Goal: Task Accomplishment & Management: Use online tool/utility

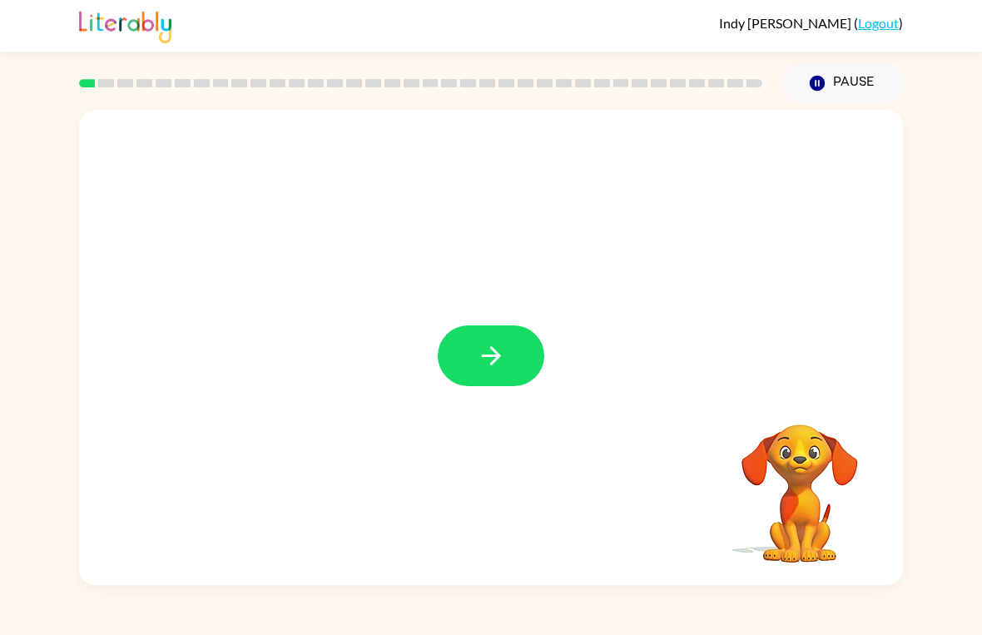
click at [477, 352] on icon "button" at bounding box center [491, 355] width 29 height 29
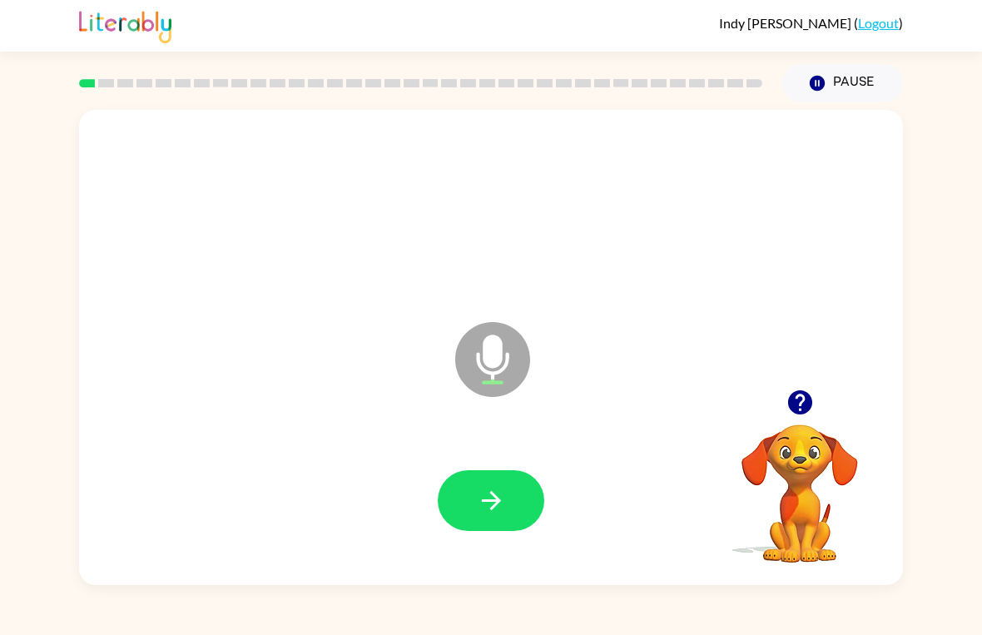
click at [482, 506] on icon "button" at bounding box center [491, 500] width 29 height 29
click at [490, 509] on icon "button" at bounding box center [491, 500] width 29 height 29
click at [479, 513] on icon "button" at bounding box center [491, 500] width 29 height 29
click at [495, 505] on icon "button" at bounding box center [490, 500] width 19 height 19
click at [491, 493] on icon "button" at bounding box center [490, 500] width 19 height 19
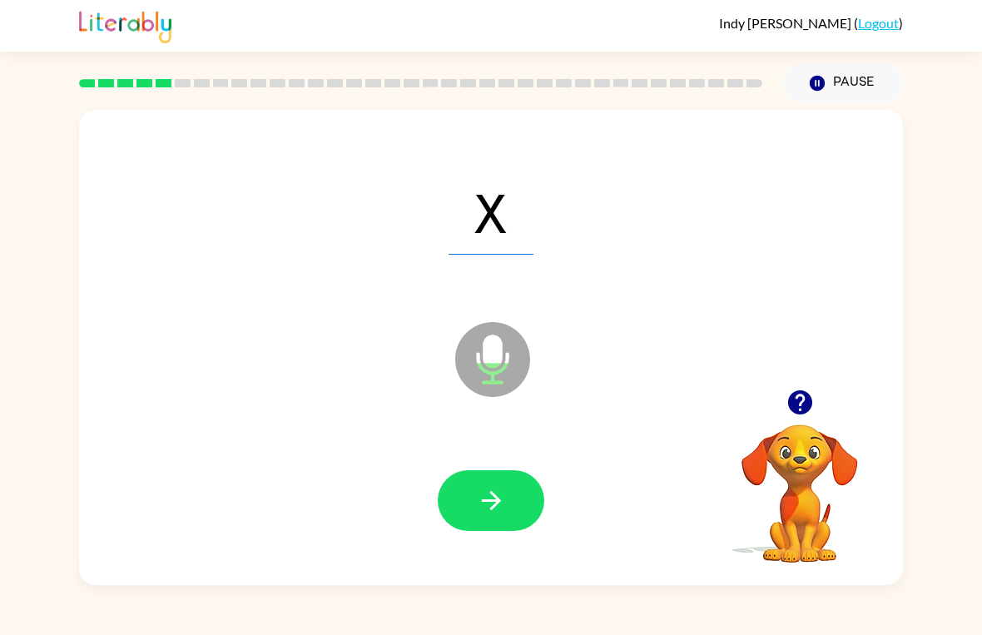
click at [498, 507] on icon "button" at bounding box center [491, 500] width 29 height 29
click at [482, 490] on icon "button" at bounding box center [491, 500] width 29 height 29
click at [488, 483] on button "button" at bounding box center [491, 500] width 107 height 61
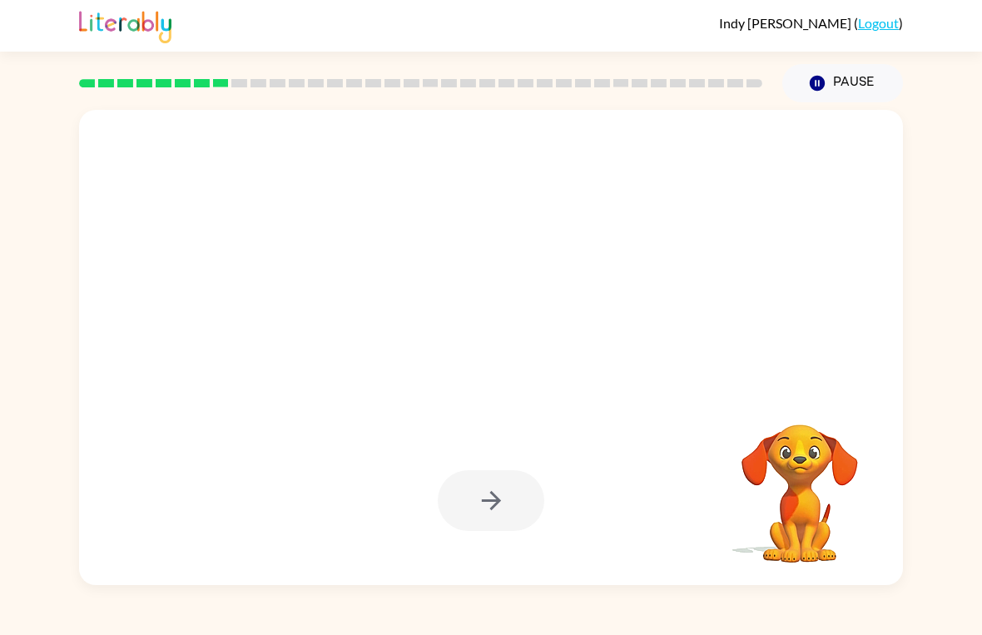
click at [496, 509] on div at bounding box center [491, 500] width 107 height 61
click at [491, 516] on div at bounding box center [491, 500] width 107 height 61
click at [819, 517] on video "Your browser must support playing .mp4 files to use Literably. Please try using…" at bounding box center [800, 482] width 167 height 167
click at [836, 81] on button "Pause Pause" at bounding box center [843, 83] width 121 height 38
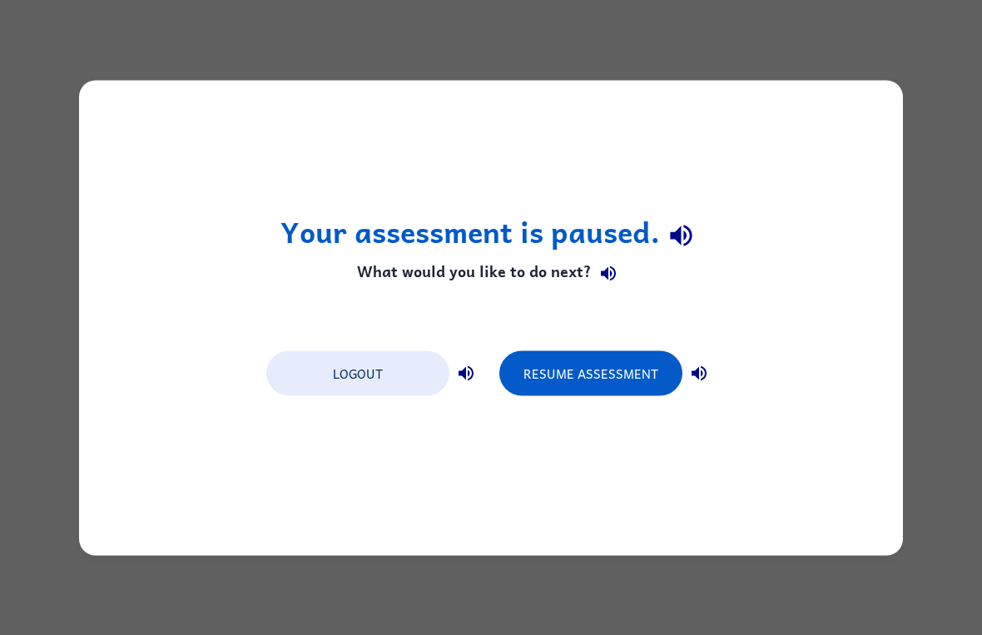
click at [592, 369] on button "Resume Assessment" at bounding box center [591, 373] width 183 height 45
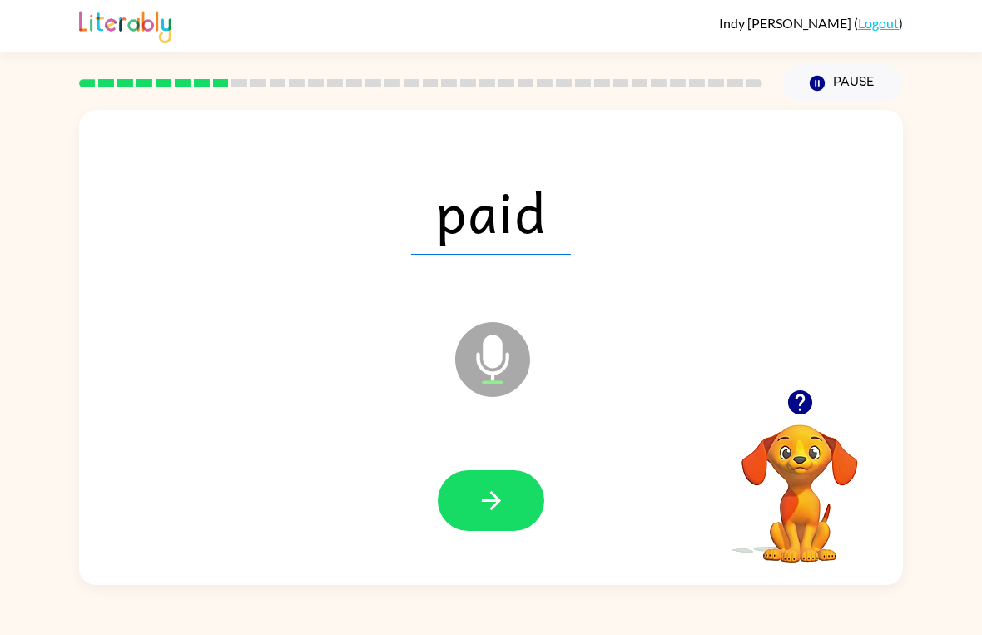
click at [479, 486] on icon "button" at bounding box center [491, 500] width 29 height 29
click at [487, 515] on icon "button" at bounding box center [491, 500] width 29 height 29
click at [498, 525] on button "button" at bounding box center [491, 500] width 107 height 61
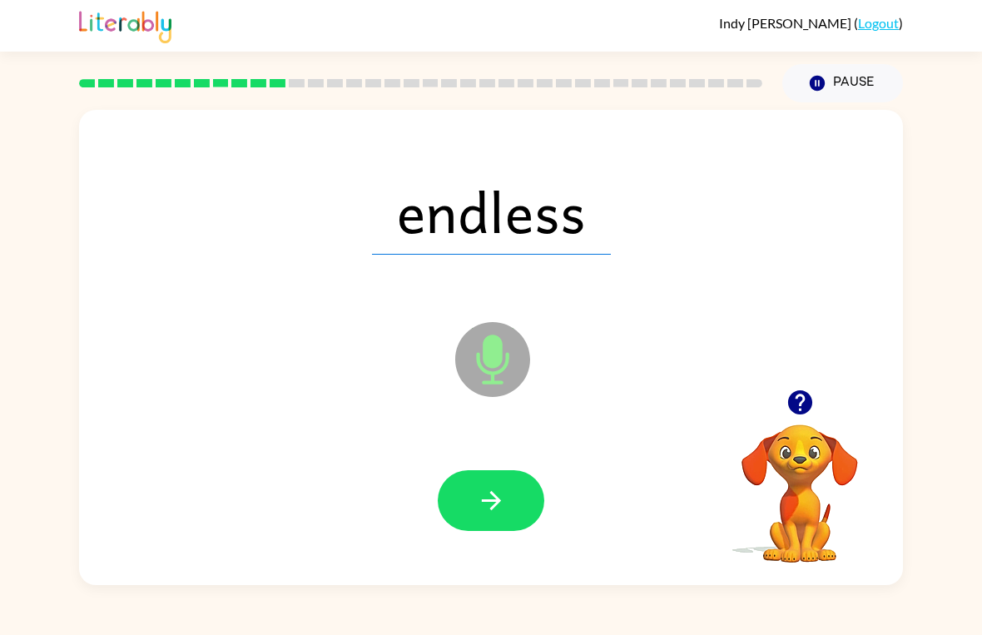
click at [499, 484] on button "button" at bounding box center [491, 500] width 107 height 61
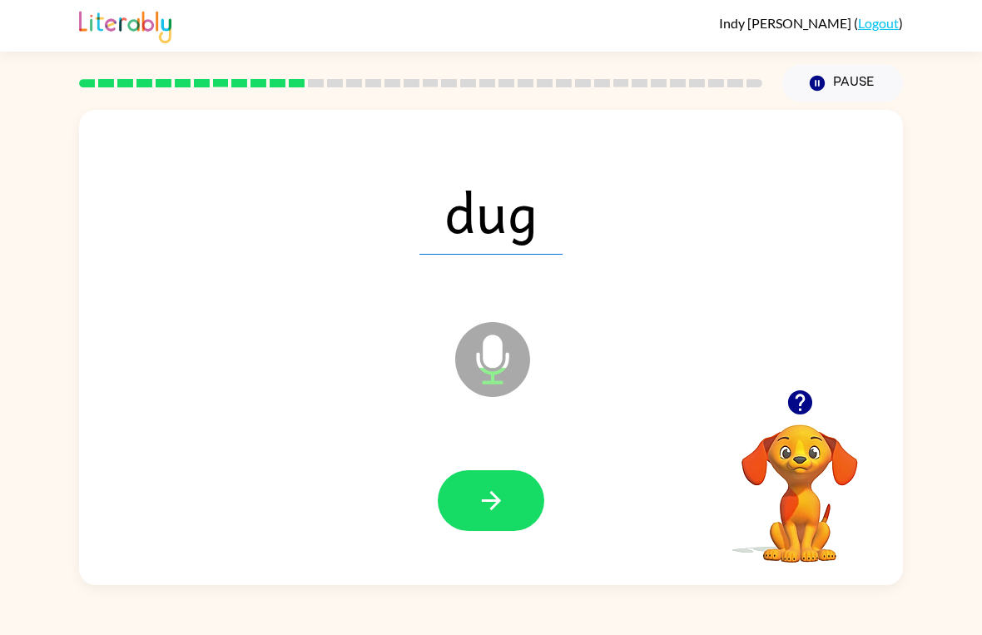
click at [483, 501] on icon "button" at bounding box center [490, 500] width 19 height 19
click at [489, 521] on button "button" at bounding box center [491, 500] width 107 height 61
click at [495, 488] on icon "button" at bounding box center [491, 500] width 29 height 29
click at [500, 489] on icon "button" at bounding box center [491, 500] width 29 height 29
click at [500, 500] on icon "button" at bounding box center [490, 500] width 19 height 19
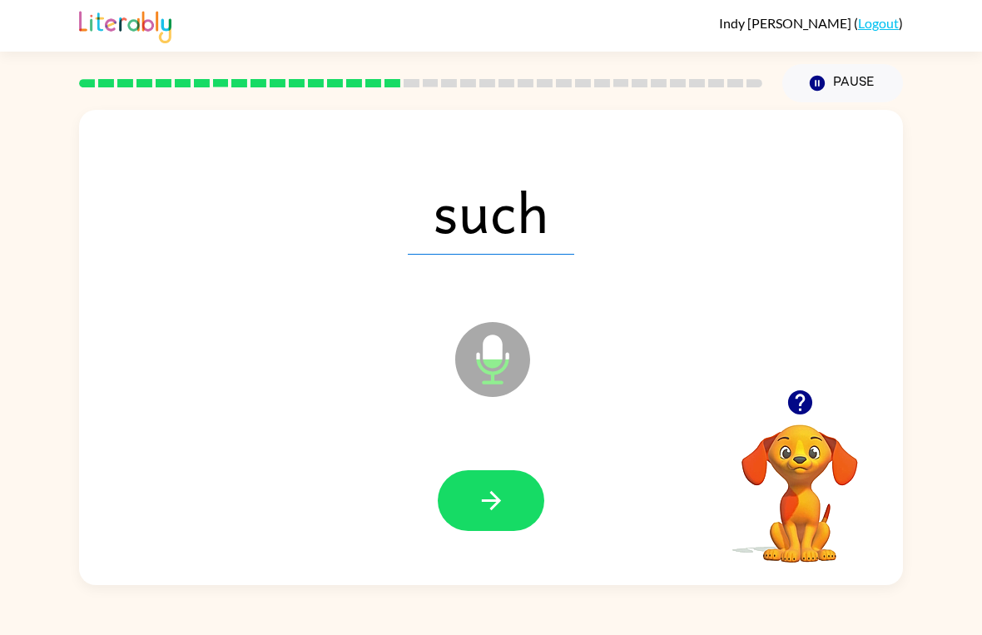
click at [492, 501] on icon "button" at bounding box center [490, 500] width 19 height 19
click at [504, 493] on icon "button" at bounding box center [491, 500] width 29 height 29
click at [485, 490] on icon "button" at bounding box center [491, 500] width 29 height 29
click at [465, 494] on button "button" at bounding box center [491, 500] width 107 height 61
click at [479, 483] on button "button" at bounding box center [491, 500] width 107 height 61
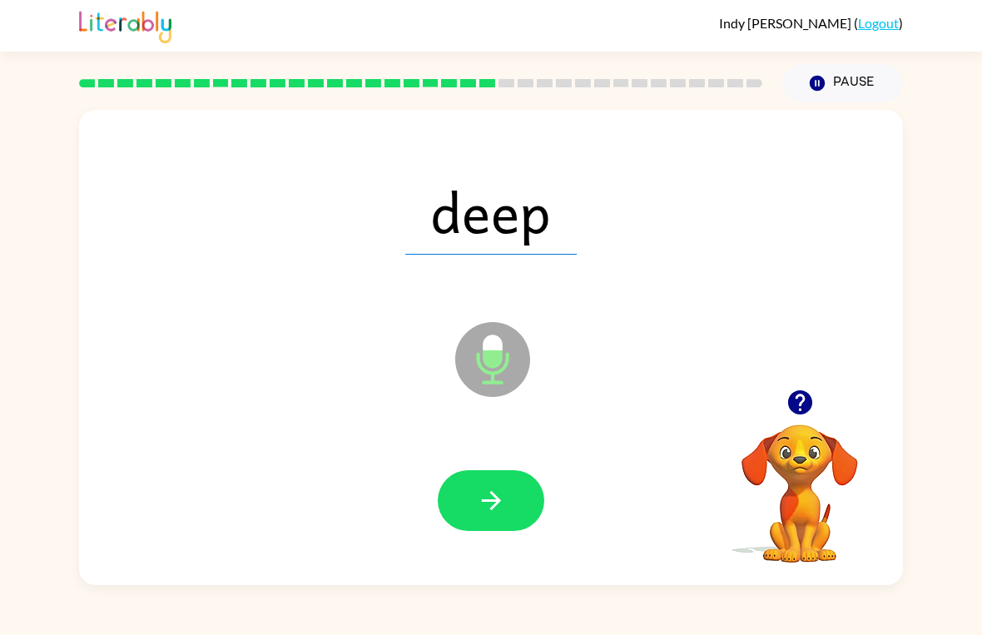
click at [487, 515] on icon "button" at bounding box center [491, 500] width 29 height 29
click at [480, 499] on icon "button" at bounding box center [491, 500] width 29 height 29
click at [487, 511] on icon "button" at bounding box center [491, 500] width 29 height 29
click at [489, 493] on icon "button" at bounding box center [491, 500] width 29 height 29
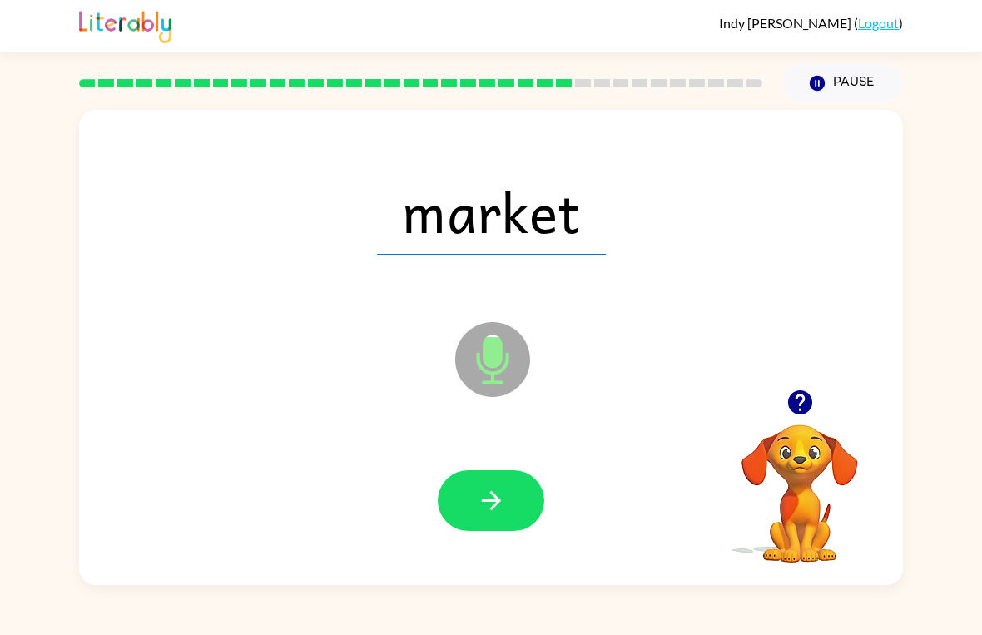
click at [494, 506] on icon "button" at bounding box center [490, 500] width 19 height 19
click at [490, 514] on icon "button" at bounding box center [491, 500] width 29 height 29
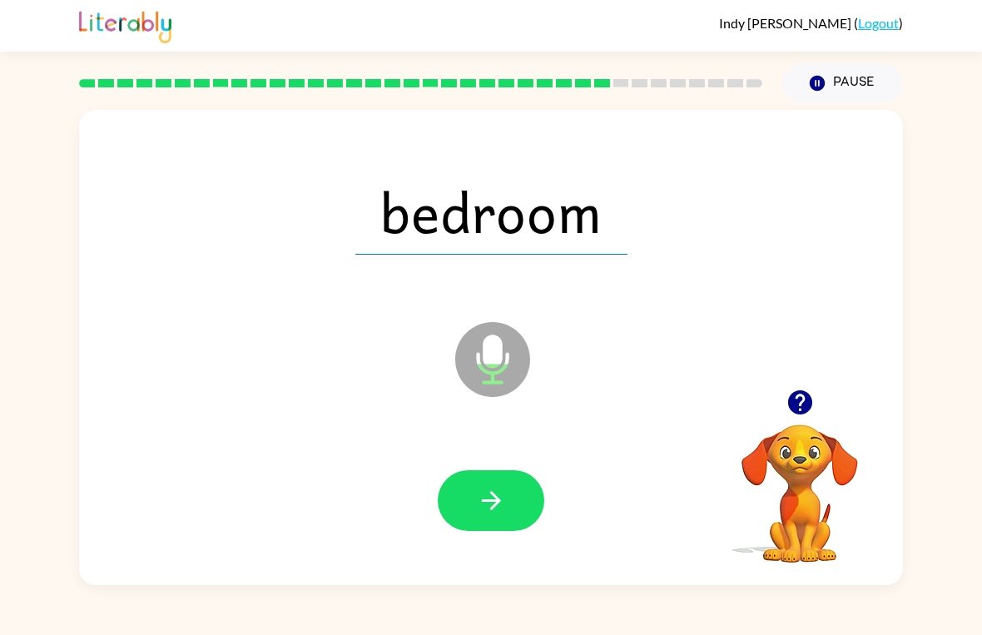
click at [512, 515] on button "button" at bounding box center [491, 500] width 107 height 61
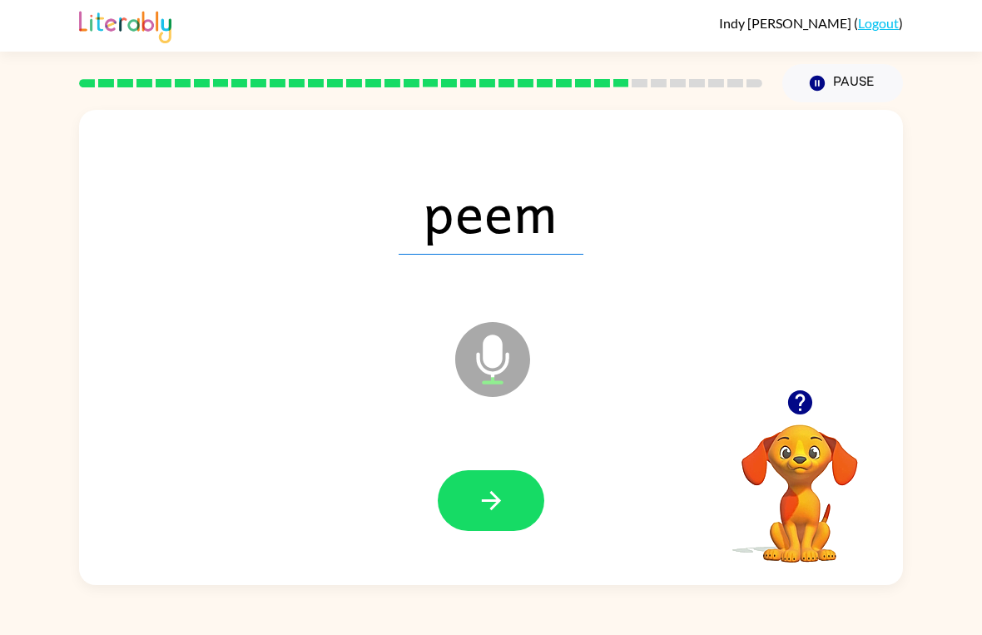
click at [483, 492] on icon "button" at bounding box center [491, 500] width 29 height 29
click at [517, 511] on button "button" at bounding box center [491, 500] width 107 height 61
click at [470, 495] on button "button" at bounding box center [491, 500] width 107 height 61
click at [477, 500] on icon "button" at bounding box center [491, 500] width 29 height 29
click at [497, 505] on icon "button" at bounding box center [490, 500] width 19 height 19
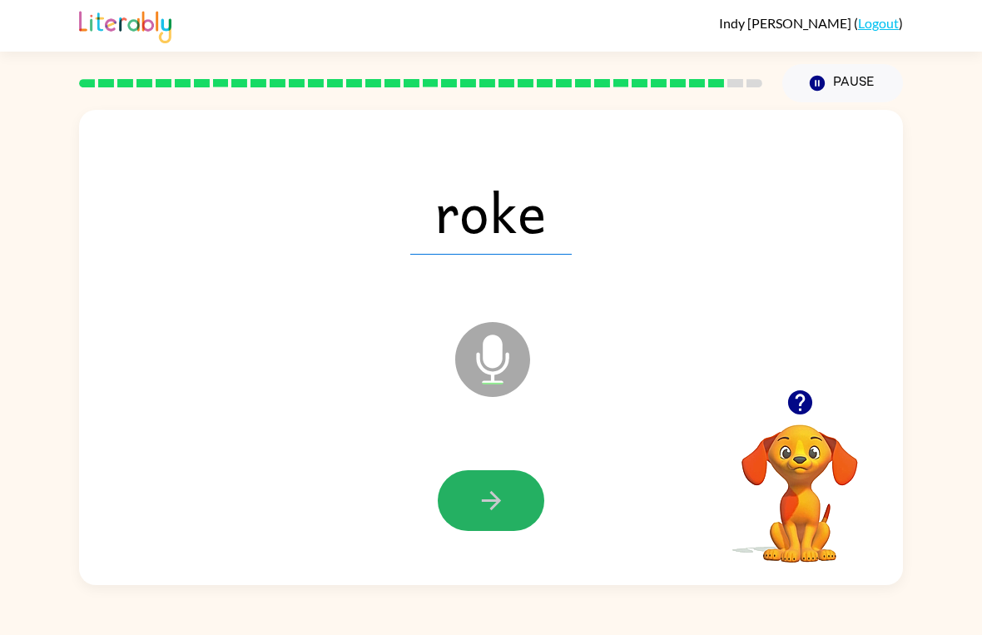
click at [492, 495] on icon "button" at bounding box center [490, 500] width 19 height 19
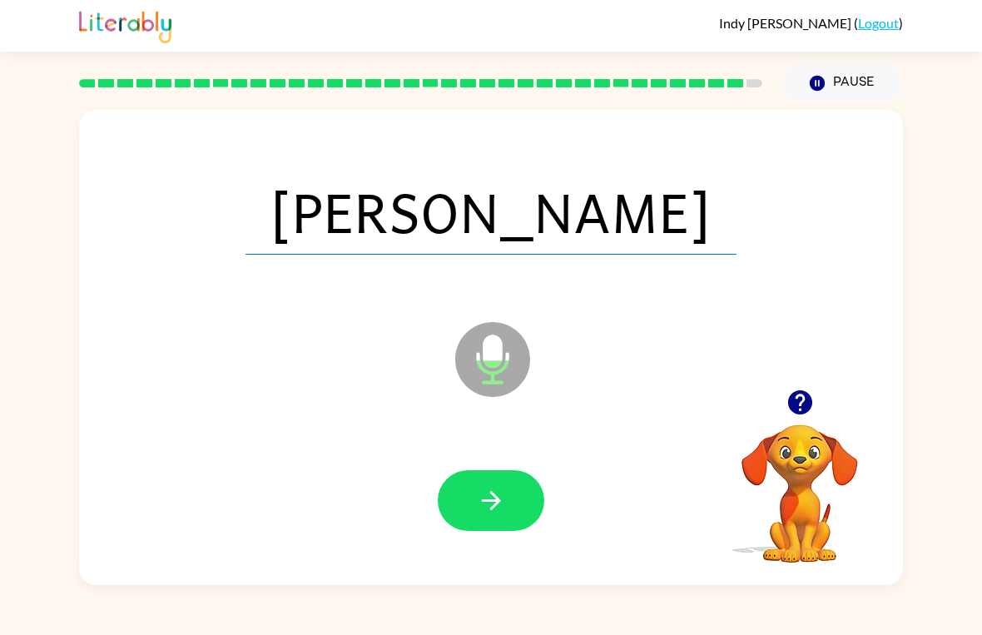
click at [485, 481] on button "button" at bounding box center [491, 500] width 107 height 61
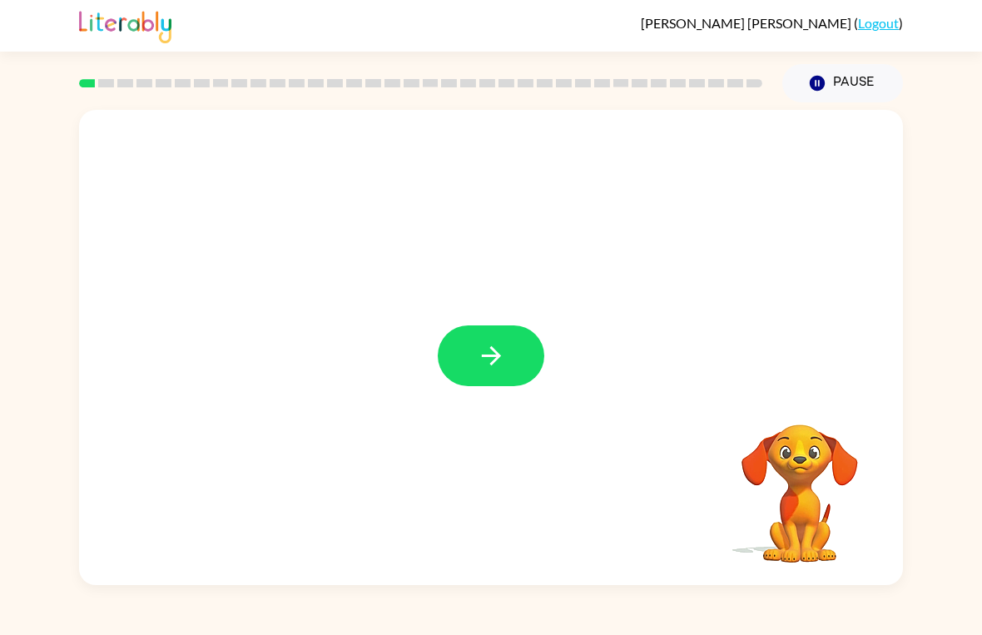
click at [465, 349] on button "button" at bounding box center [491, 356] width 107 height 61
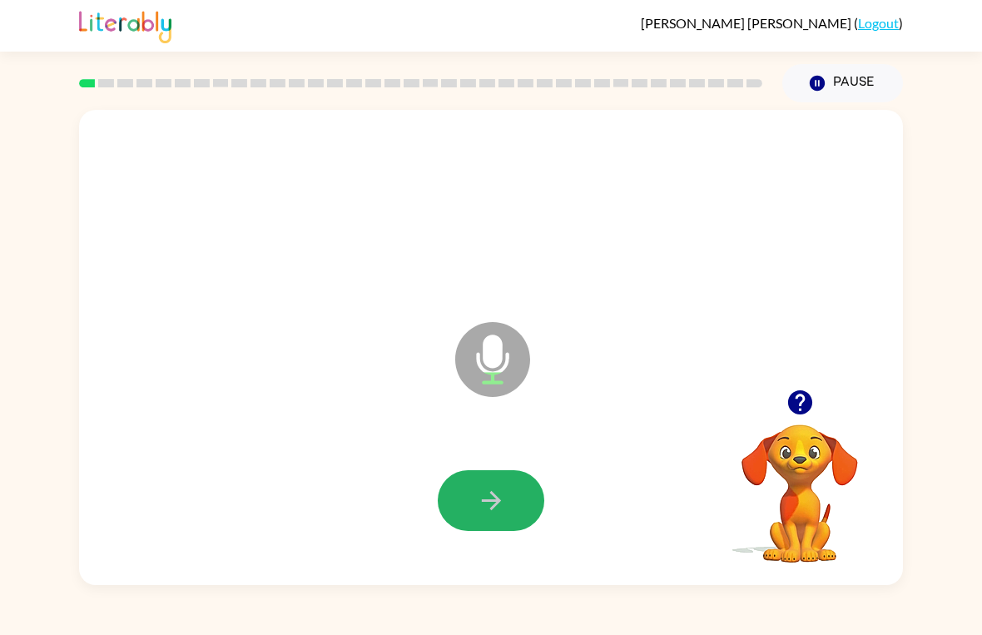
click at [486, 503] on icon "button" at bounding box center [491, 500] width 29 height 29
click at [492, 507] on icon "button" at bounding box center [491, 500] width 29 height 29
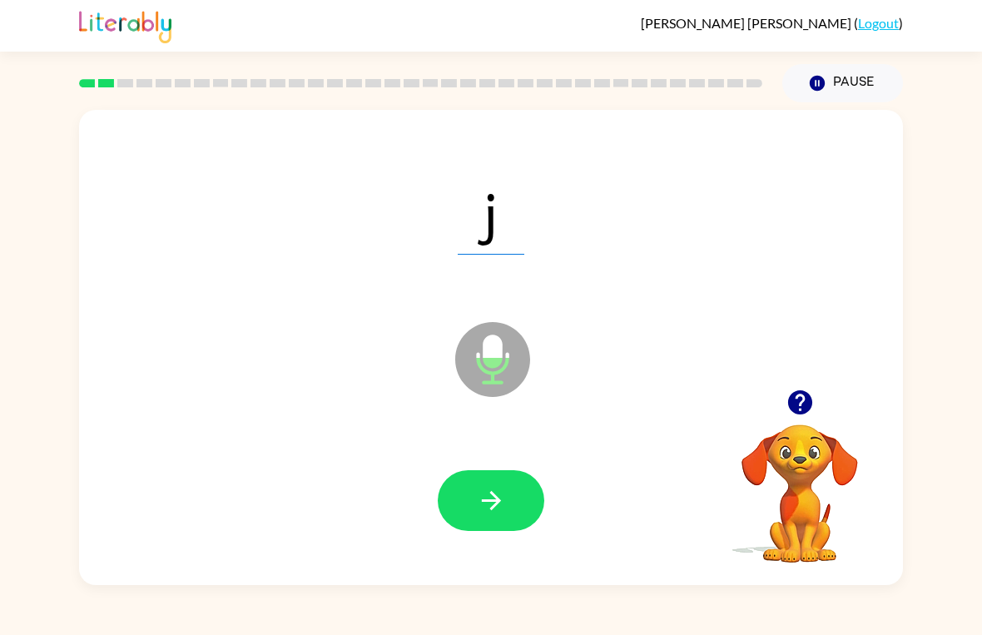
click at [511, 520] on button "button" at bounding box center [491, 500] width 107 height 61
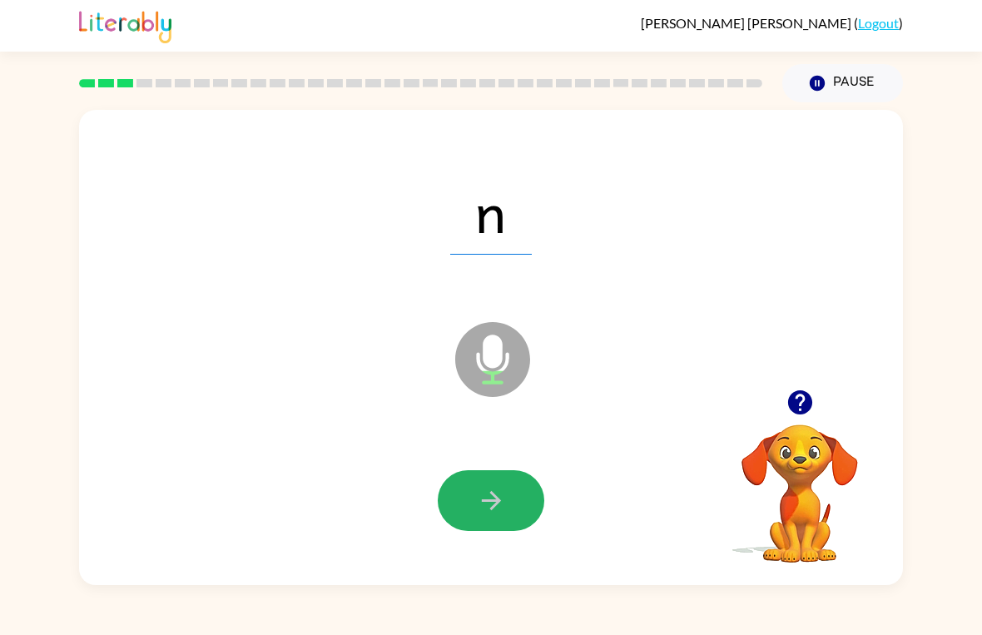
click at [505, 506] on icon "button" at bounding box center [491, 500] width 29 height 29
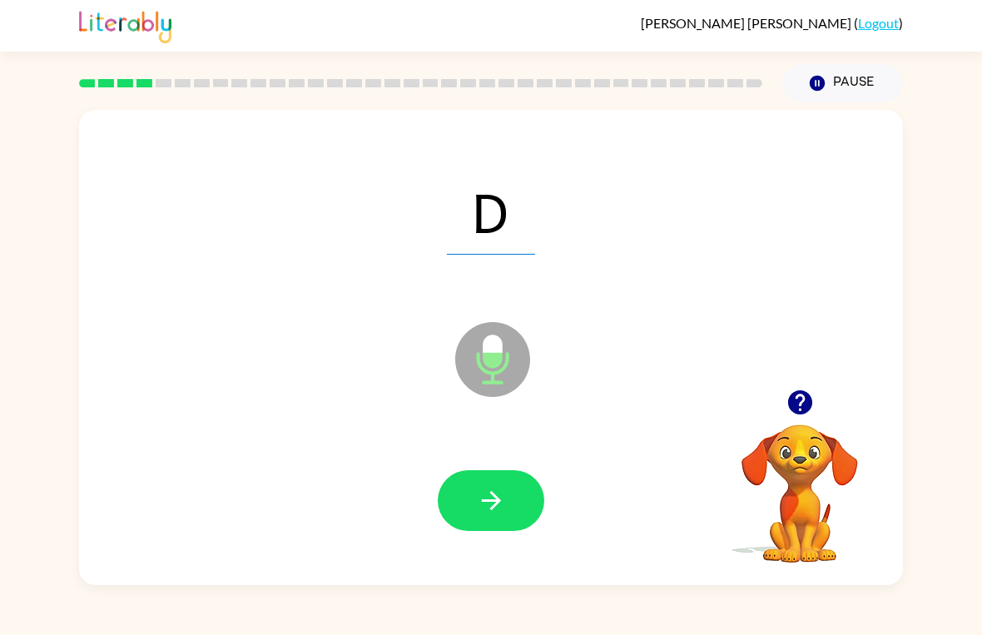
click at [475, 519] on button "button" at bounding box center [491, 500] width 107 height 61
click at [490, 509] on icon "button" at bounding box center [491, 500] width 29 height 29
click at [511, 509] on button "button" at bounding box center [491, 500] width 107 height 61
click at [495, 513] on icon "button" at bounding box center [491, 500] width 29 height 29
click at [490, 520] on button "button" at bounding box center [491, 500] width 107 height 61
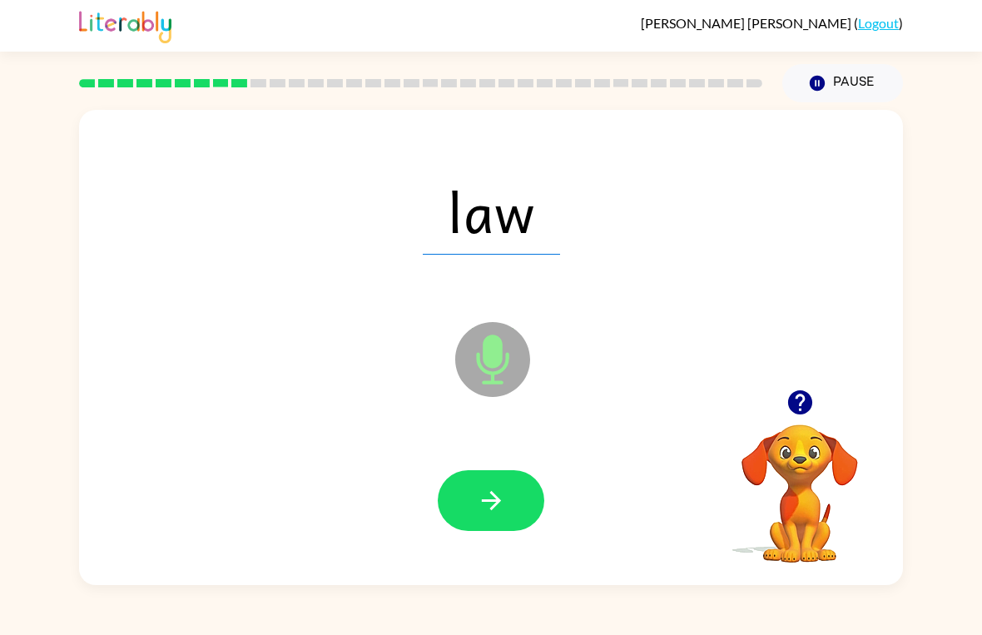
click at [514, 485] on button "button" at bounding box center [491, 500] width 107 height 61
click at [513, 525] on button "button" at bounding box center [491, 500] width 107 height 61
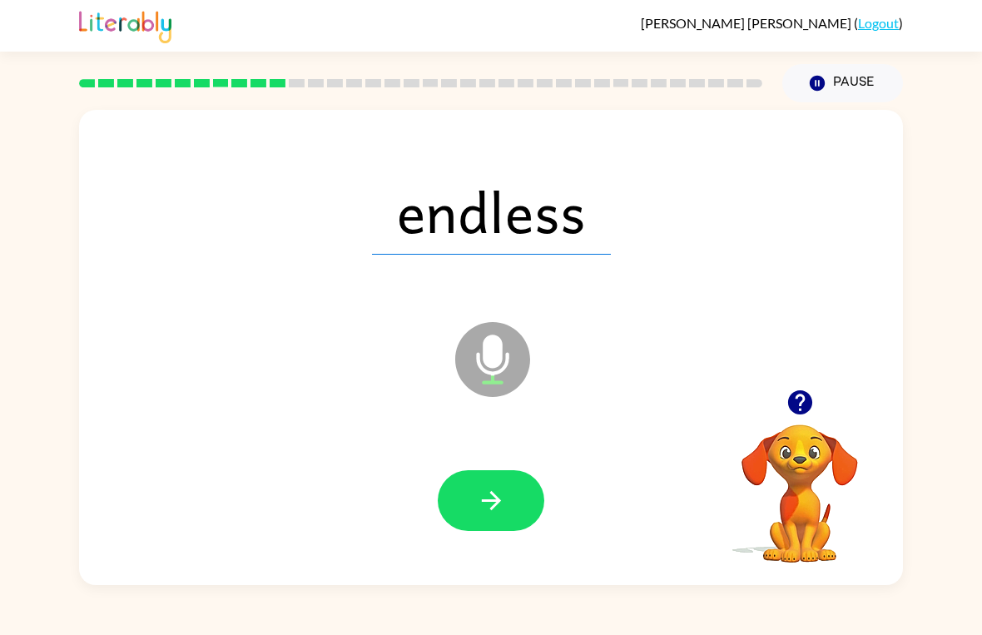
click at [514, 501] on button "button" at bounding box center [491, 500] width 107 height 61
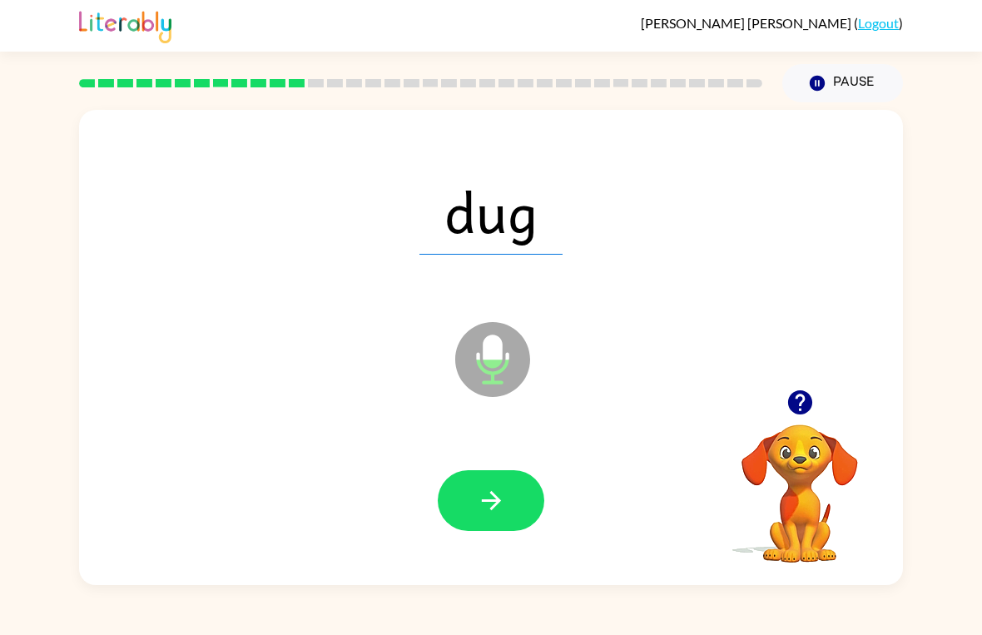
click at [509, 481] on button "button" at bounding box center [491, 500] width 107 height 61
click at [510, 510] on button "button" at bounding box center [491, 500] width 107 height 61
click at [500, 502] on icon "button" at bounding box center [490, 500] width 19 height 19
click at [501, 507] on icon "button" at bounding box center [491, 500] width 29 height 29
click at [500, 530] on button "button" at bounding box center [491, 500] width 107 height 61
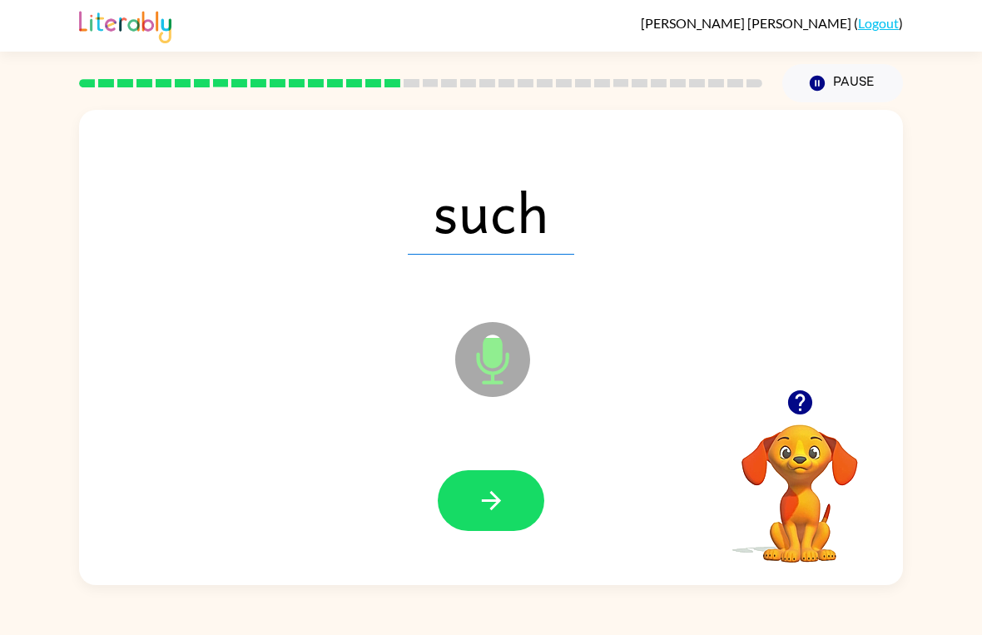
click at [507, 517] on button "button" at bounding box center [491, 500] width 107 height 61
click at [508, 519] on button "button" at bounding box center [491, 500] width 107 height 61
click at [511, 519] on button "button" at bounding box center [491, 500] width 107 height 61
click at [480, 529] on button "button" at bounding box center [491, 500] width 107 height 61
click at [486, 490] on icon "button" at bounding box center [491, 500] width 29 height 29
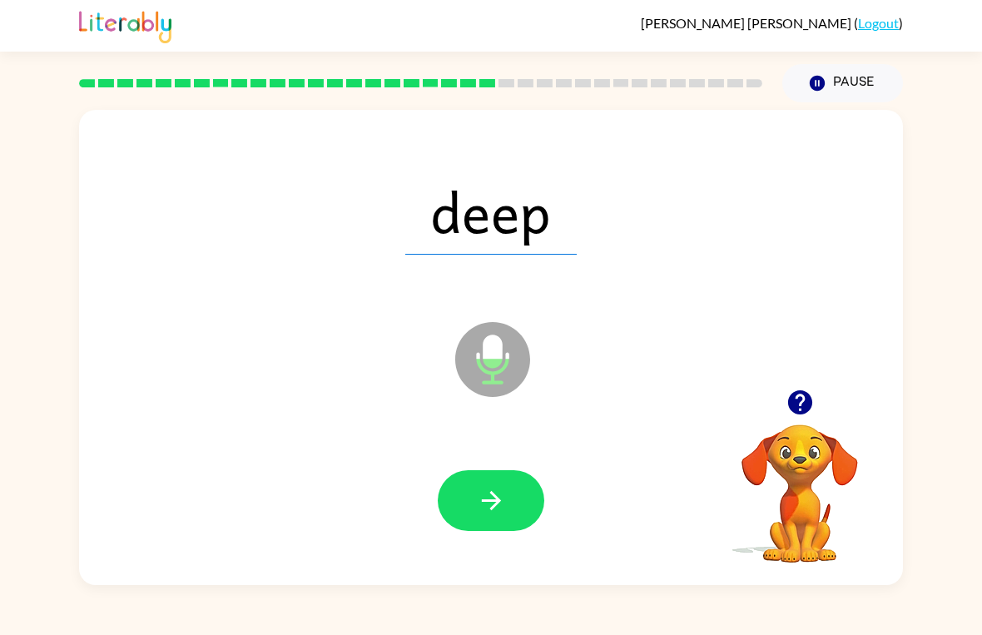
click at [515, 479] on button "button" at bounding box center [491, 500] width 107 height 61
click at [518, 514] on button "button" at bounding box center [491, 500] width 107 height 61
click at [485, 517] on button "button" at bounding box center [491, 500] width 107 height 61
click at [514, 516] on button "button" at bounding box center [491, 500] width 107 height 61
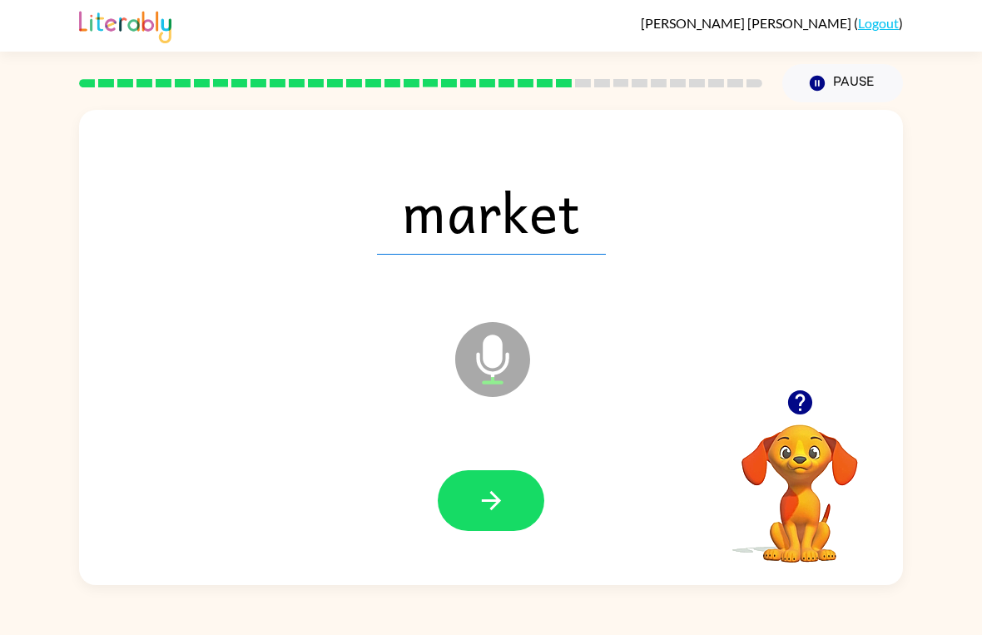
click at [519, 494] on button "button" at bounding box center [491, 500] width 107 height 61
click at [490, 500] on icon "button" at bounding box center [490, 500] width 19 height 19
click at [495, 498] on icon "button" at bounding box center [490, 500] width 19 height 19
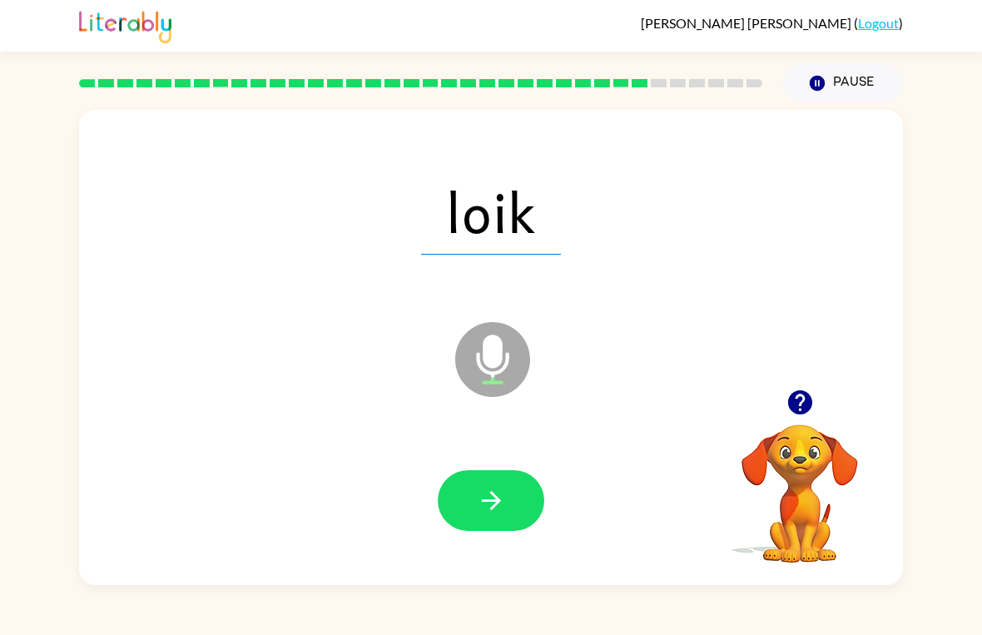
click at [507, 495] on button "button" at bounding box center [491, 500] width 107 height 61
click at [510, 510] on button "button" at bounding box center [491, 500] width 107 height 61
click at [474, 503] on button "button" at bounding box center [491, 500] width 107 height 61
click at [493, 495] on icon "button" at bounding box center [490, 500] width 19 height 19
click at [519, 499] on button "button" at bounding box center [491, 500] width 107 height 61
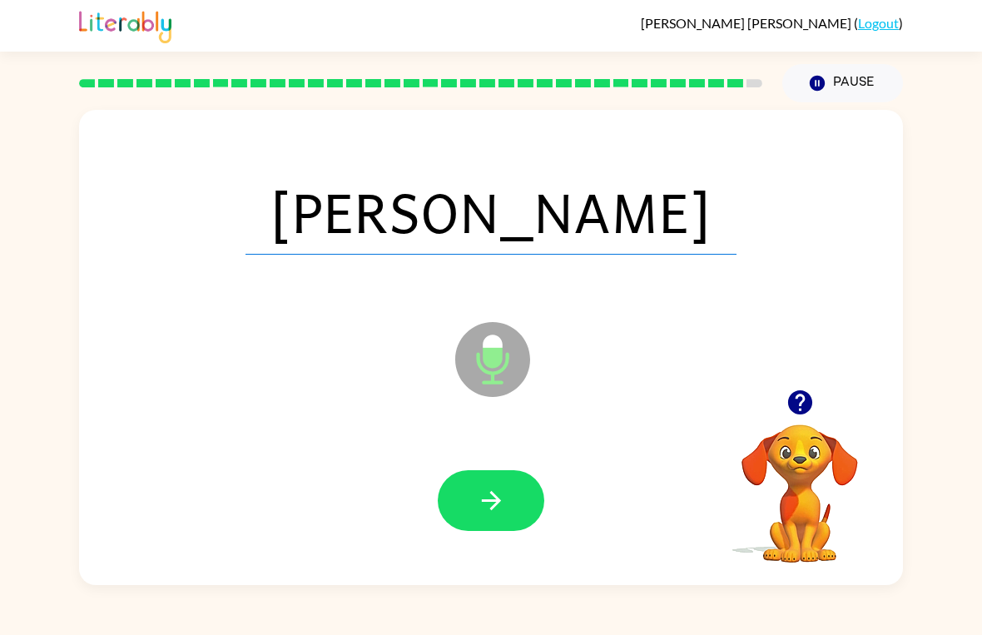
click at [482, 496] on icon "button" at bounding box center [491, 500] width 29 height 29
